Goal: Task Accomplishment & Management: Manage account settings

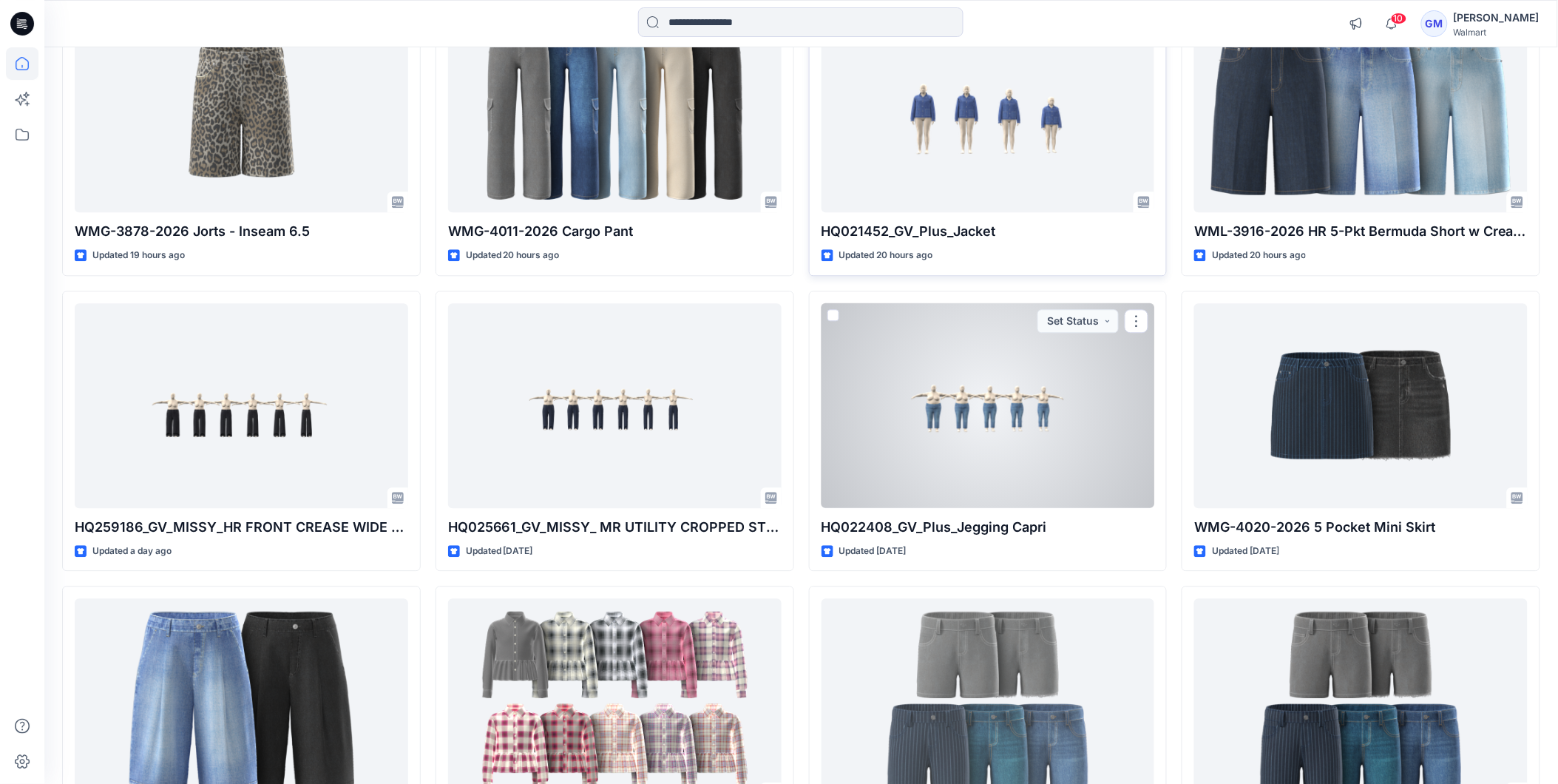
scroll to position [1105, 0]
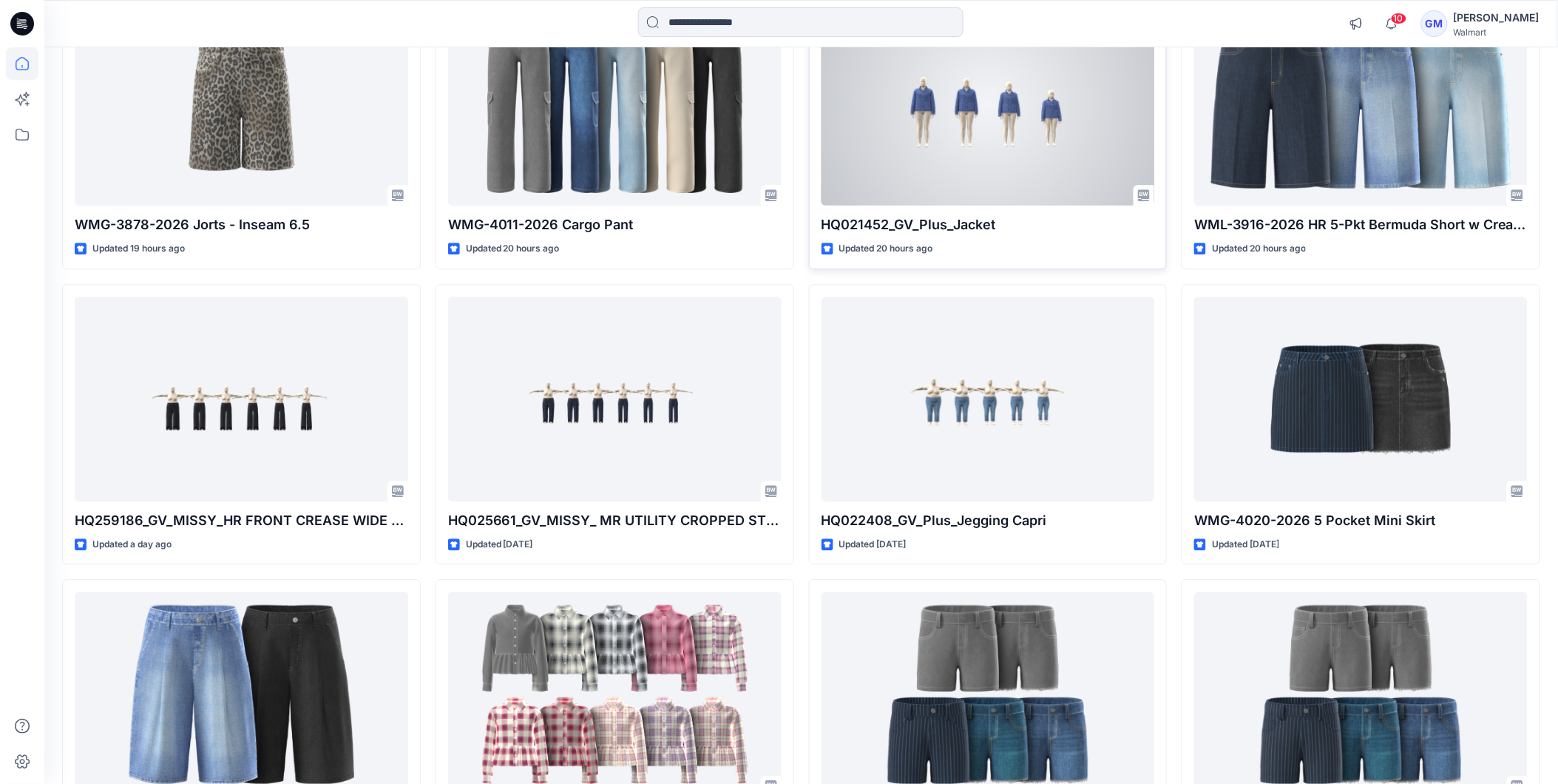
click at [925, 144] on div at bounding box center [988, 103] width 334 height 204
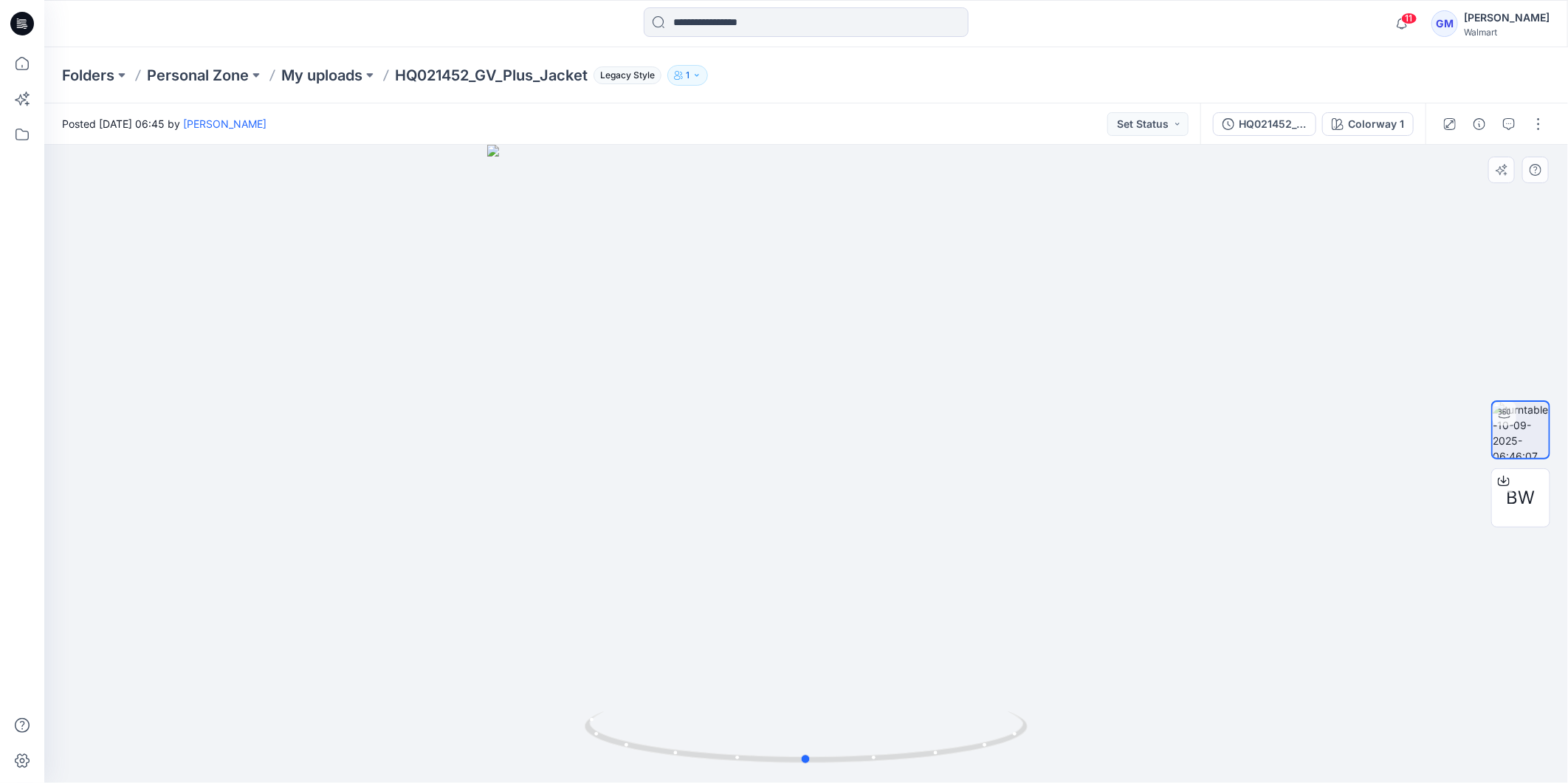
drag, startPoint x: 387, startPoint y: 2, endPoint x: 285, endPoint y: 300, distance: 315.0
click at [285, 300] on div at bounding box center [806, 463] width 1524 height 638
copy p "HQ021452"
drag, startPoint x: 399, startPoint y: 77, endPoint x: 472, endPoint y: 87, distance: 73.7
click at [472, 87] on div "Folders Personal Zone My uploads HQ021452_GV_Plus_Jacket Legacy Style 1" at bounding box center [806, 75] width 1524 height 56
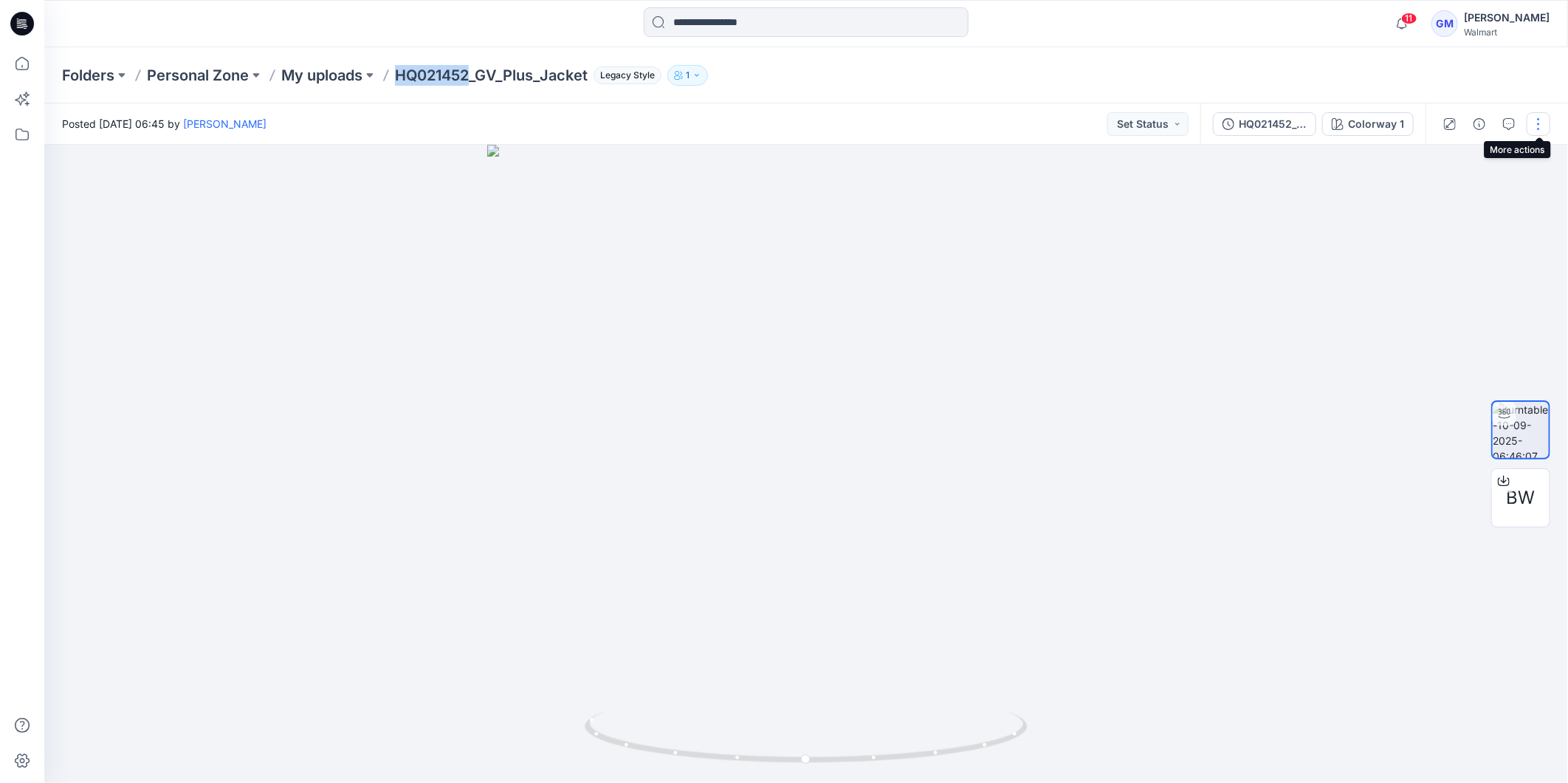
click at [1539, 131] on button "button" at bounding box center [1538, 124] width 23 height 23
click at [1508, 241] on button "Duplicate to..." at bounding box center [1477, 239] width 135 height 27
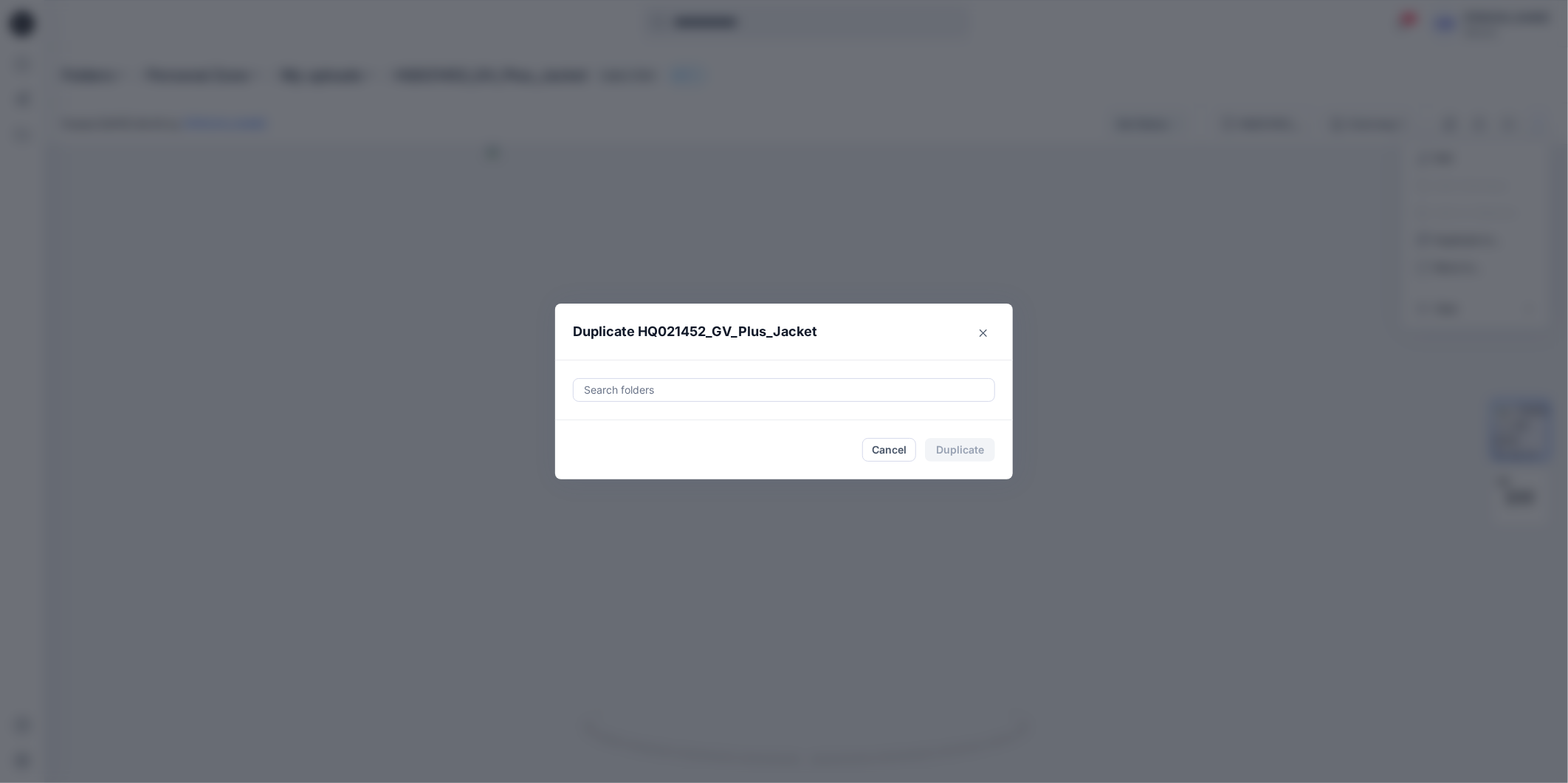
click at [764, 395] on div at bounding box center [784, 390] width 403 height 18
paste input "**********"
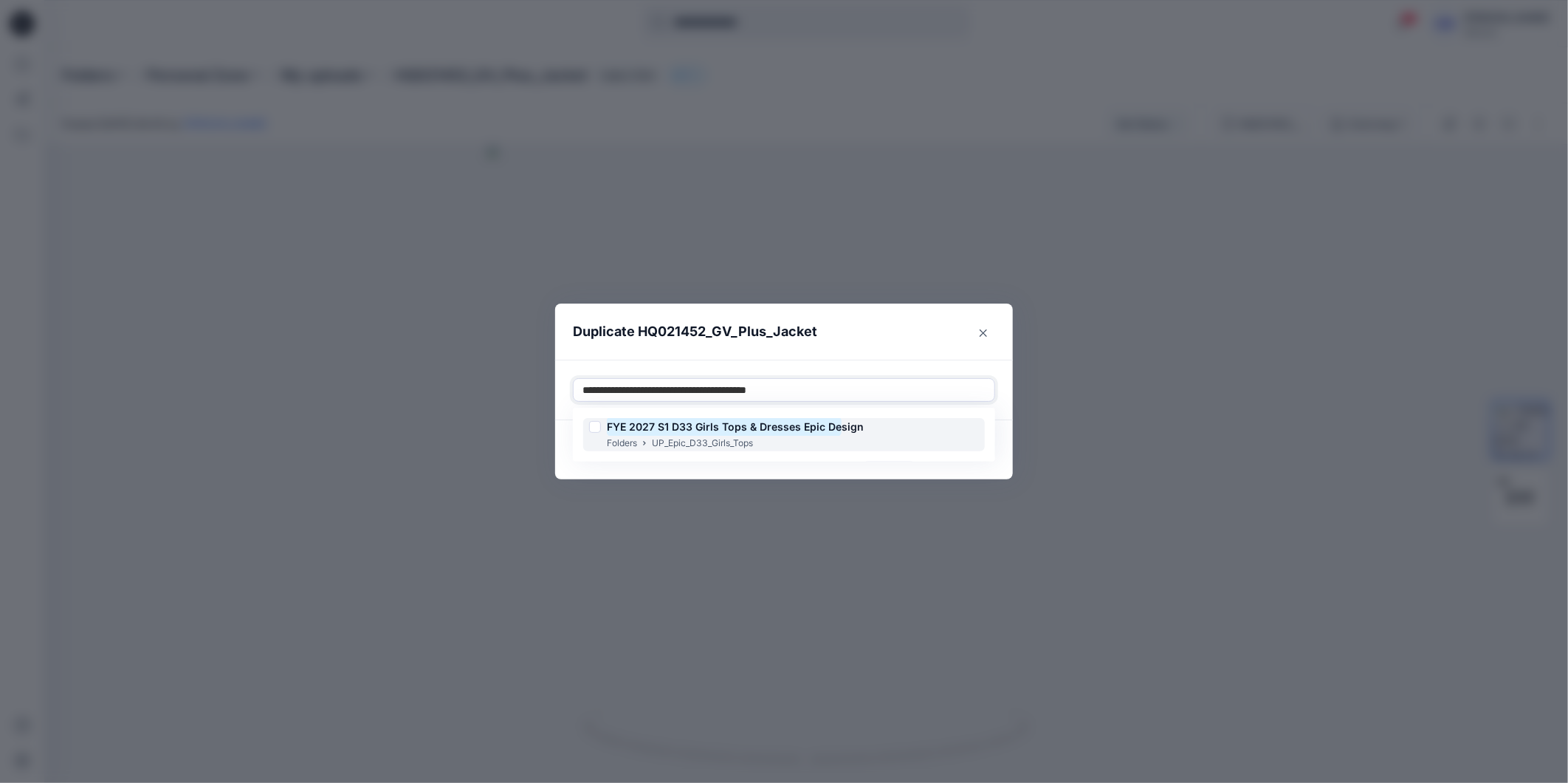
click at [601, 426] on div at bounding box center [594, 426] width 12 height 12
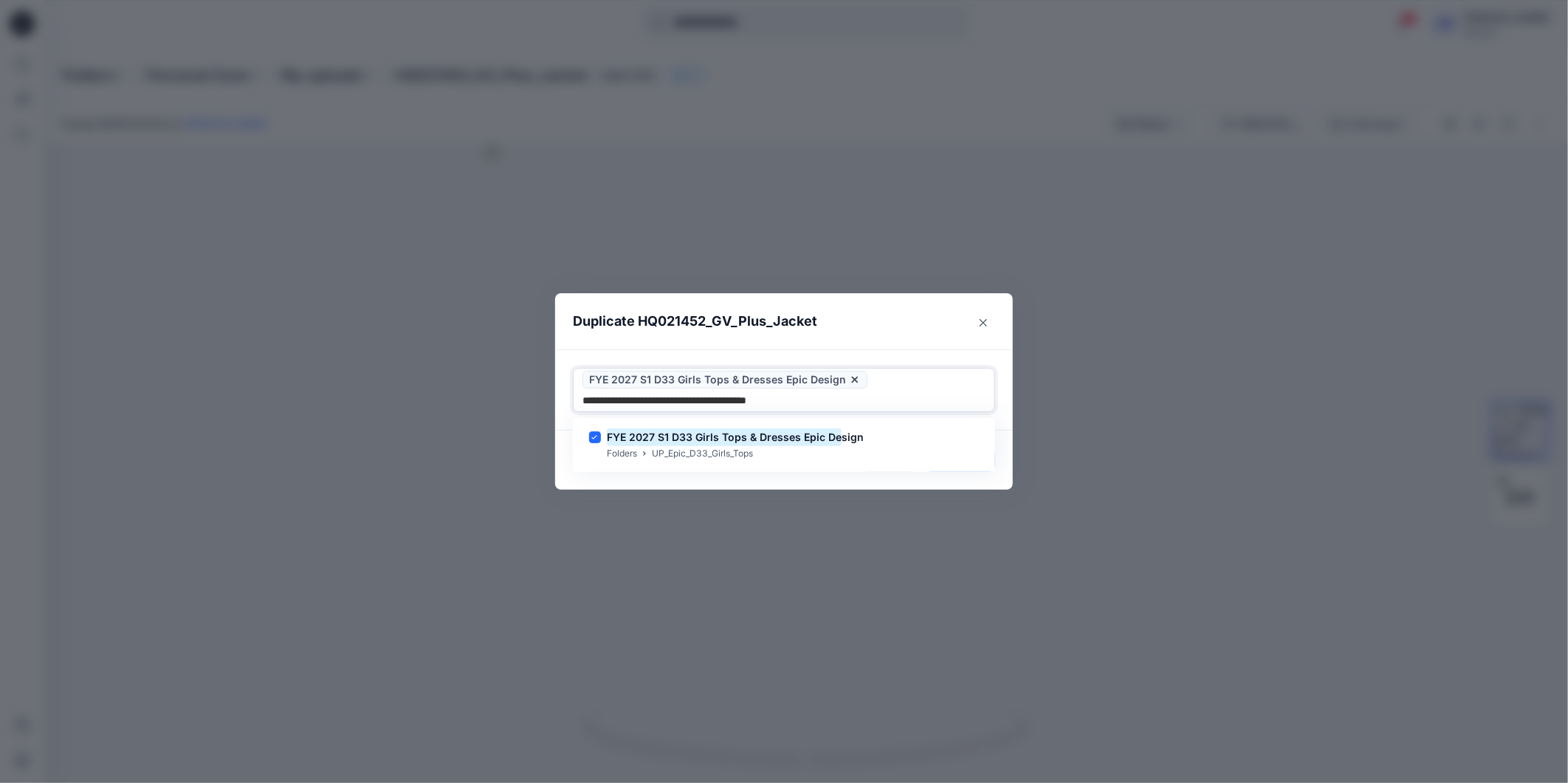
type input "**********"
drag, startPoint x: 572, startPoint y: 479, endPoint x: 593, endPoint y: 480, distance: 21.0
click at [572, 480] on div "Duplicate HQ021452_GV_Plus_Jacket Use Up and Down to choose options, press Ente…" at bounding box center [784, 391] width 1568 height 783
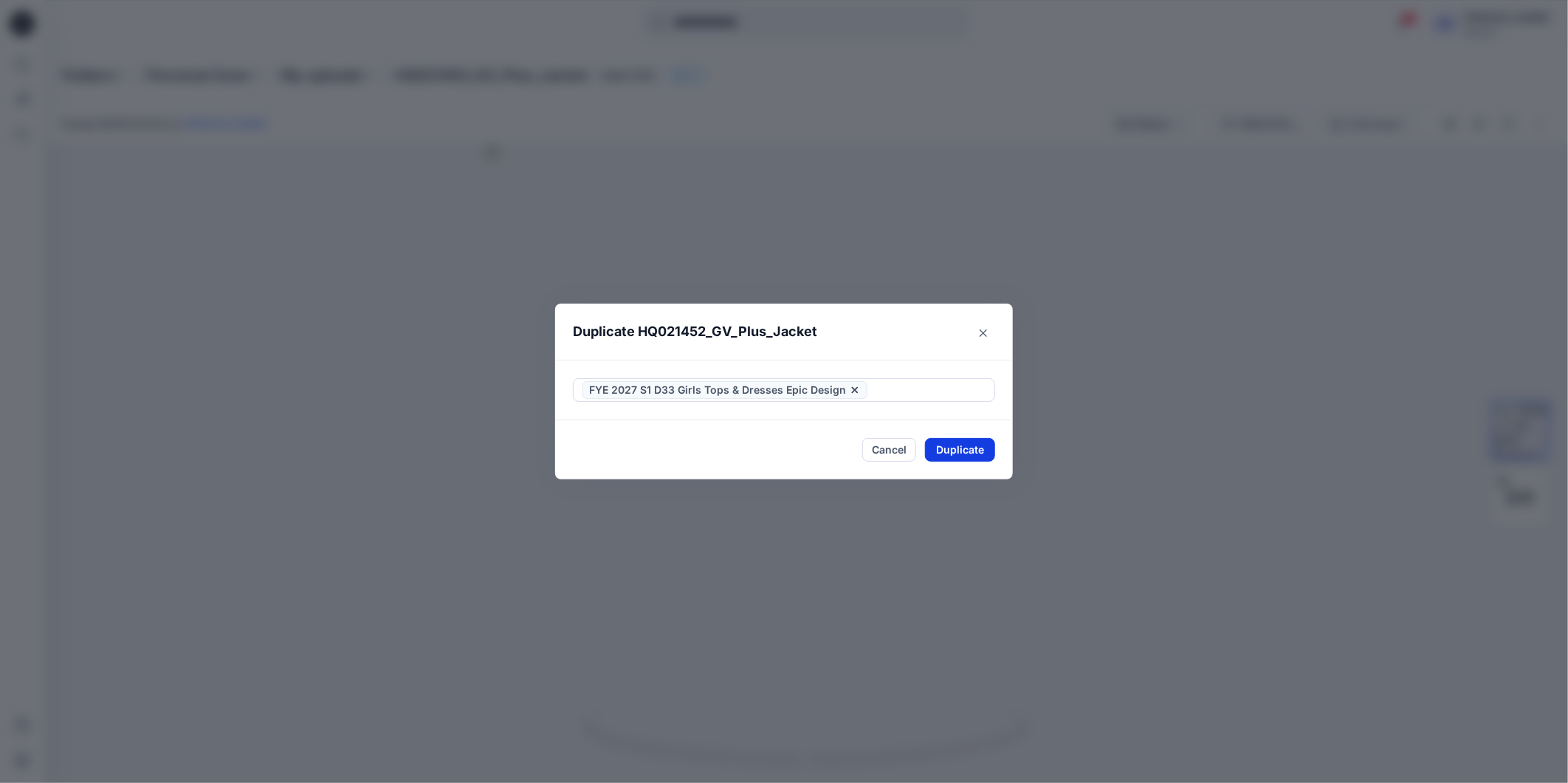
click at [961, 449] on button "Duplicate" at bounding box center [960, 450] width 70 height 23
click at [965, 451] on button "Close" at bounding box center [971, 450] width 48 height 23
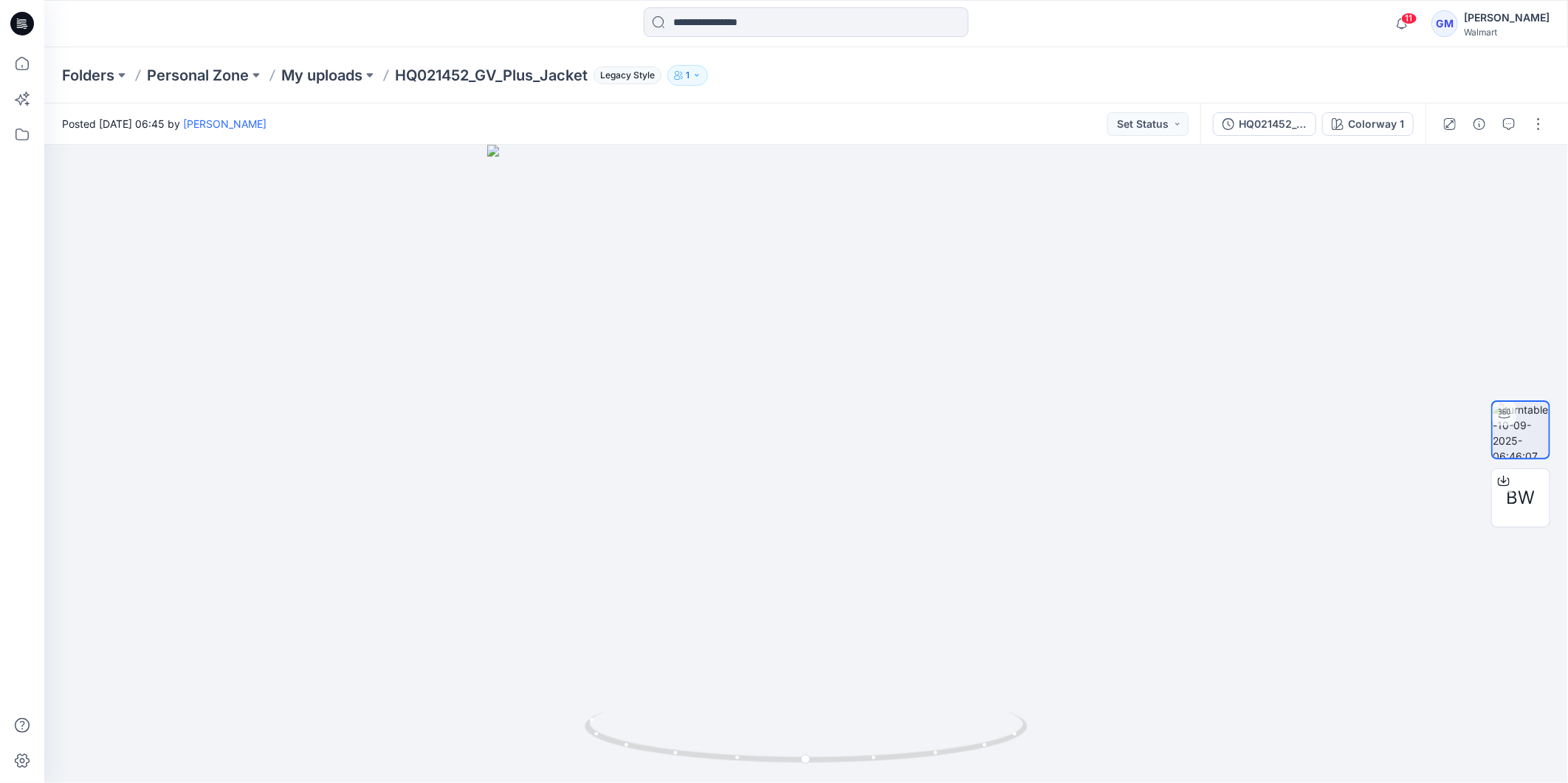
click at [21, 18] on icon at bounding box center [22, 23] width 23 height 23
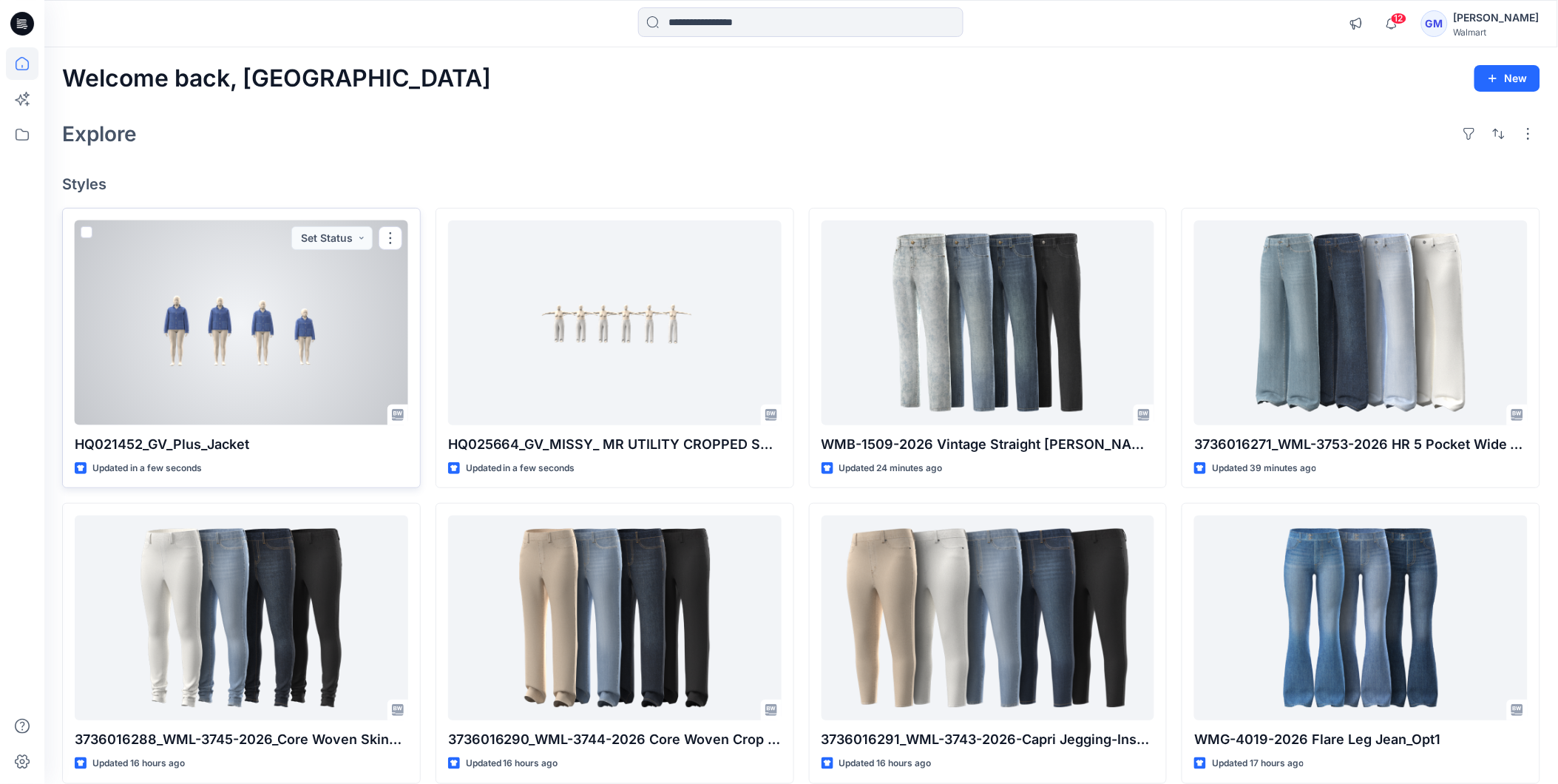
click at [255, 374] on div at bounding box center [242, 323] width 334 height 204
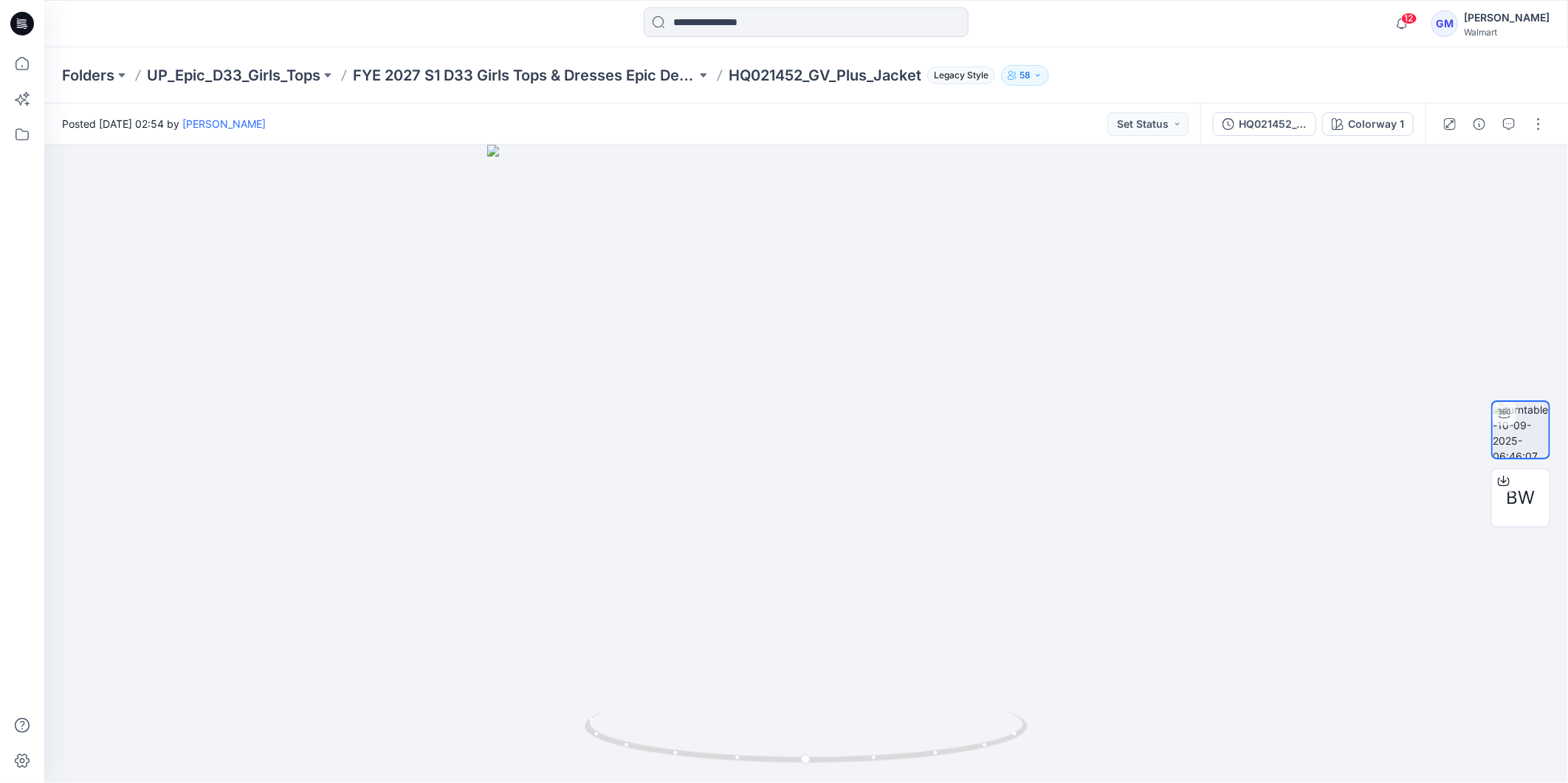
click at [18, 25] on icon at bounding box center [20, 24] width 5 height 1
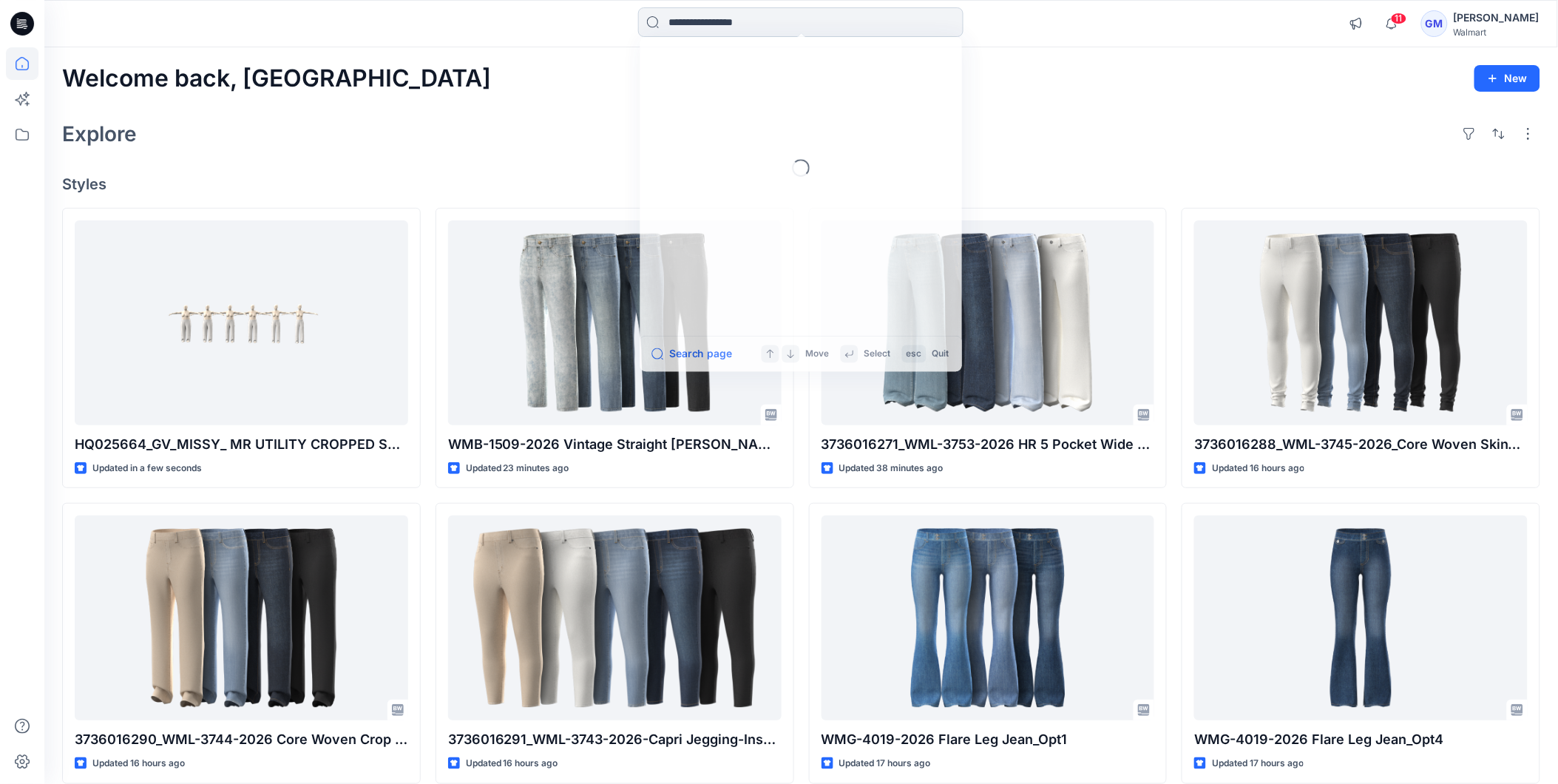
click at [687, 24] on input at bounding box center [801, 22] width 326 height 30
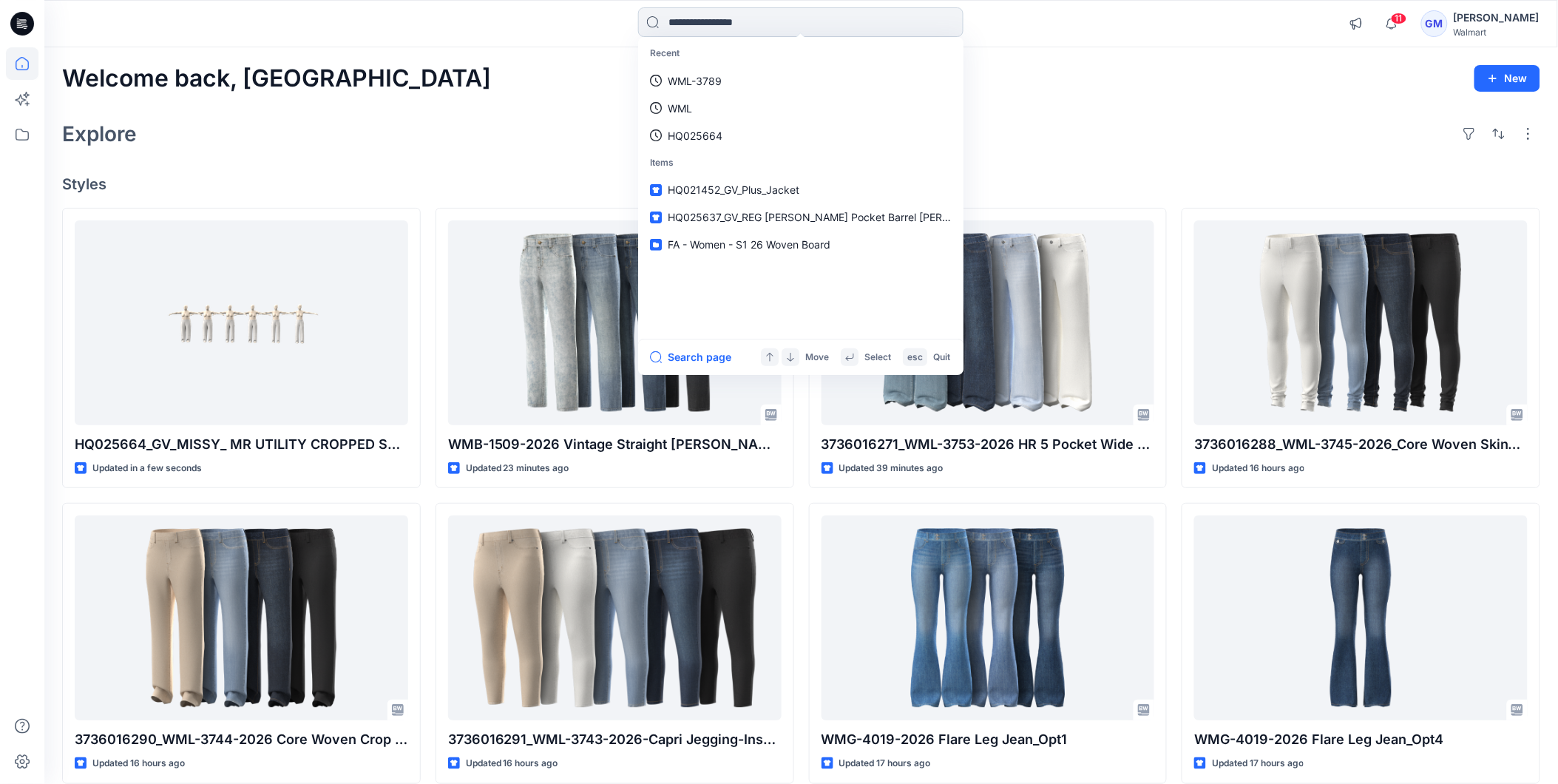
paste input "********"
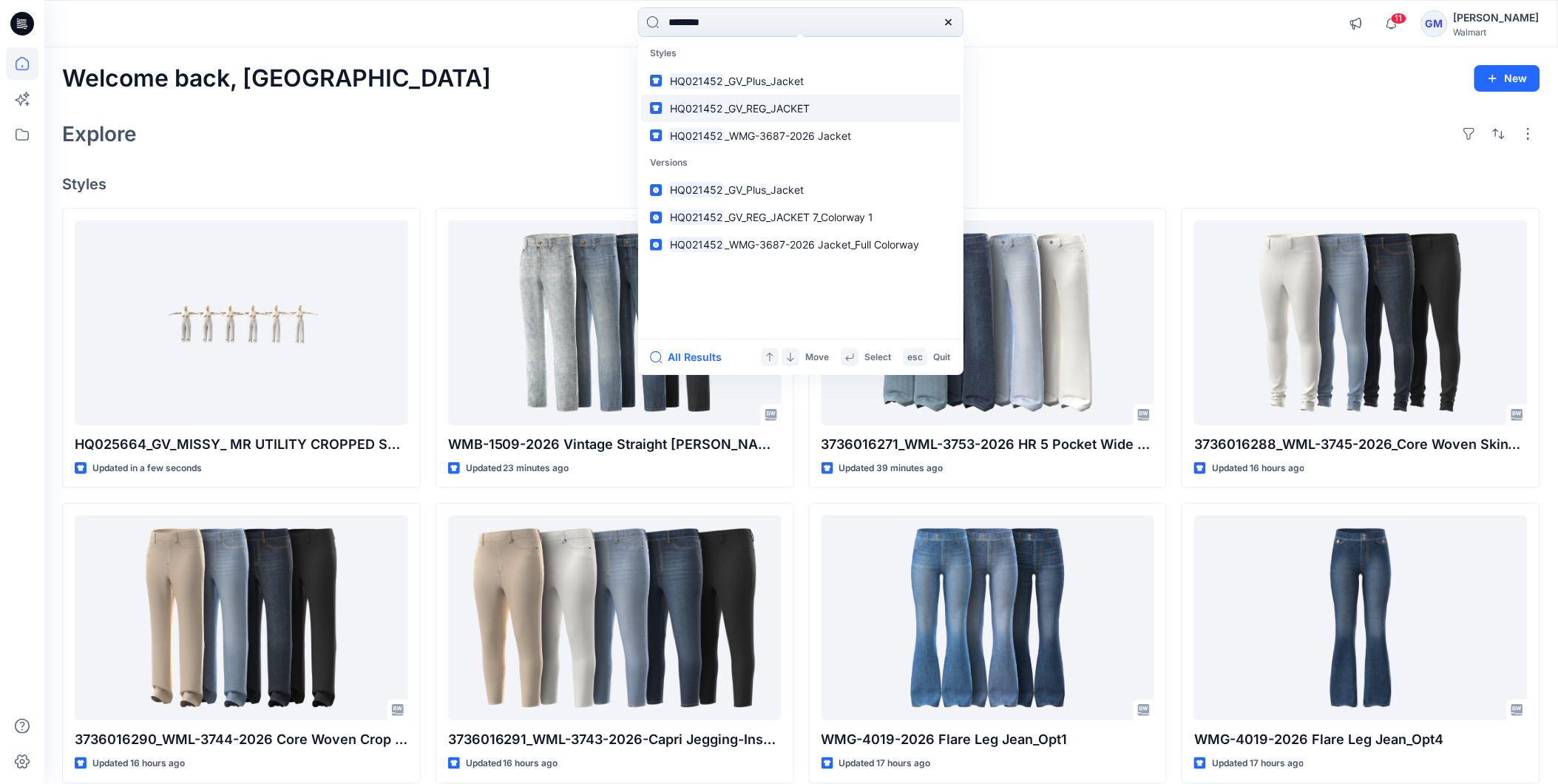
type input "********"
click at [780, 108] on span "_GV_REG_JACKET" at bounding box center [767, 109] width 85 height 13
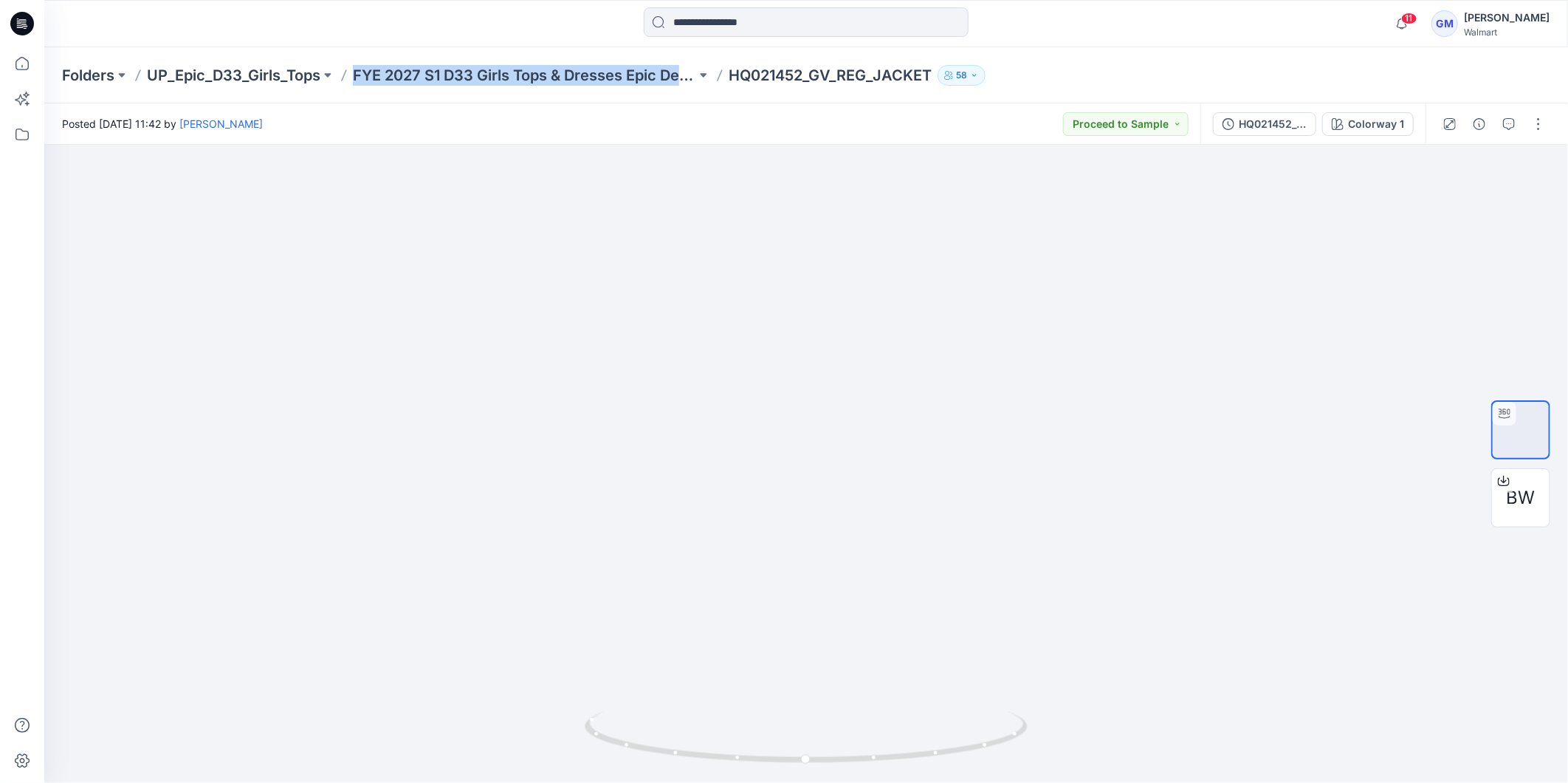
copy p "FYE 2027 S1 D33 Girls Tops & Dresses Epic De"
drag, startPoint x: 355, startPoint y: 59, endPoint x: 687, endPoint y: 93, distance: 333.7
click at [687, 93] on div "Folders UP_Epic_D33_Girls_Tops FYE 2027 S1 D33 Girls Tops & Dresses Epic Design…" at bounding box center [806, 75] width 1524 height 56
click at [435, 226] on div at bounding box center [806, 463] width 1524 height 638
